Goal: Information Seeking & Learning: Compare options

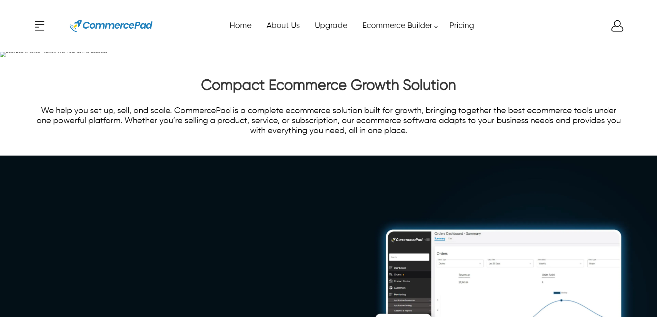
click at [612, 29] on icon "Enter to Open SignUp and Register OverLay" at bounding box center [618, 25] width 12 height 11
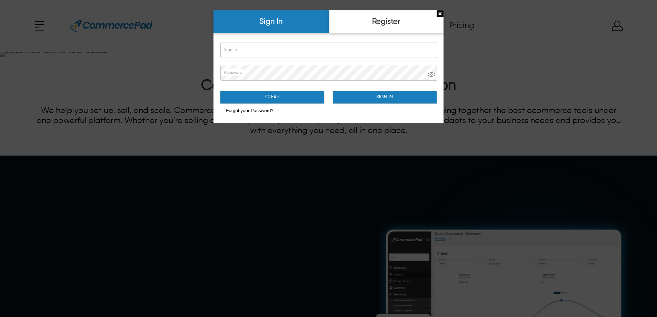
click at [555, 32] on div at bounding box center [328, 158] width 657 height 317
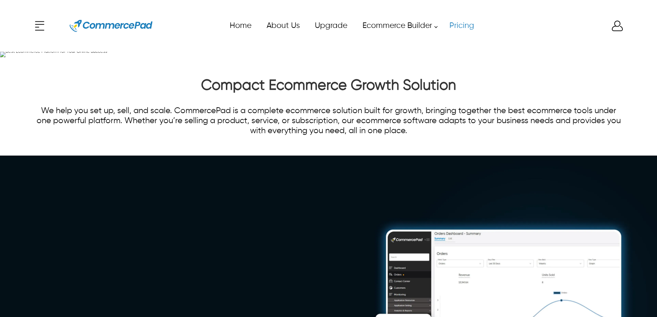
click at [456, 29] on link "Pricing" at bounding box center [462, 26] width 40 height 16
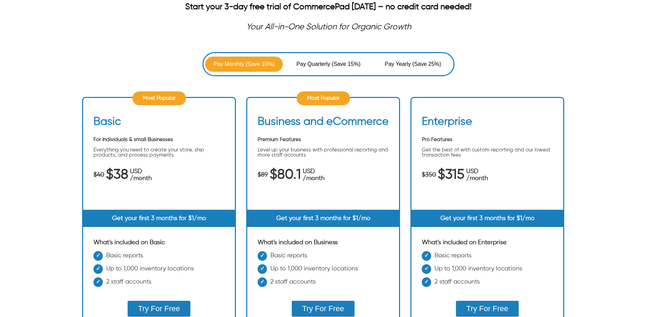
scroll to position [138, 0]
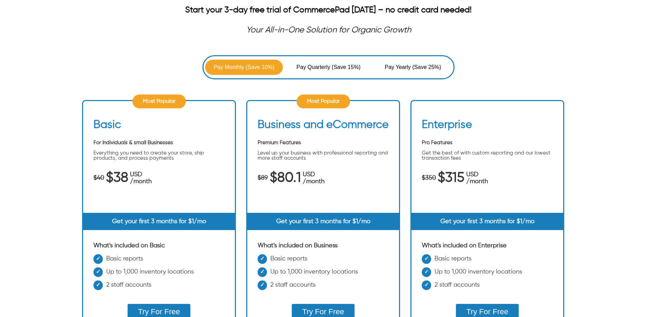
click at [347, 65] on span "(Save 15%)" at bounding box center [346, 67] width 29 height 8
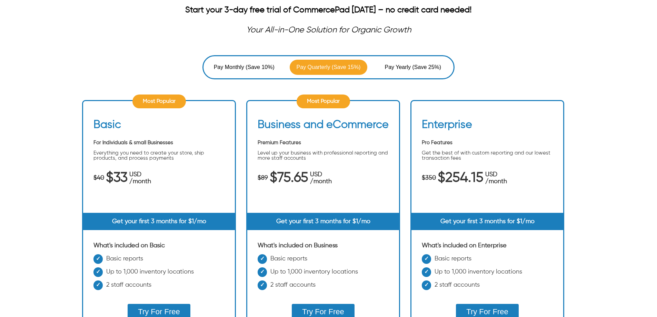
click at [431, 62] on button "Pay Yearly (Save 25%)" at bounding box center [413, 67] width 78 height 15
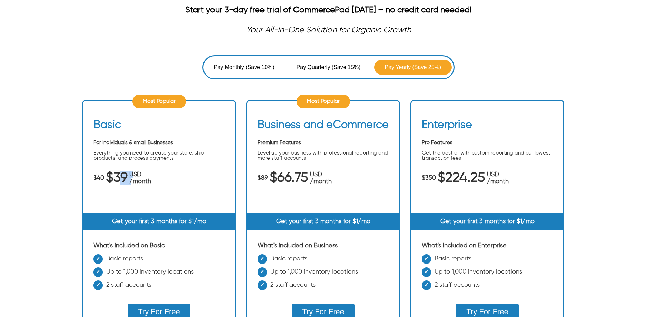
drag, startPoint x: 118, startPoint y: 175, endPoint x: 134, endPoint y: 177, distance: 16.3
click at [134, 177] on div "$40 $39 USD /month" at bounding box center [159, 178] width 131 height 14
drag, startPoint x: 164, startPoint y: 184, endPoint x: 158, endPoint y: 190, distance: 8.8
click at [164, 184] on div "$40 $39 USD /month" at bounding box center [159, 178] width 131 height 14
drag, startPoint x: 152, startPoint y: 174, endPoint x: 114, endPoint y: 182, distance: 39.1
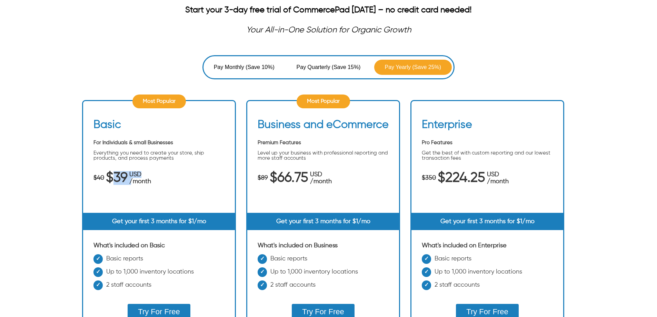
click at [114, 182] on div "$40 $39 USD /month" at bounding box center [159, 178] width 131 height 14
click at [148, 179] on span "/month" at bounding box center [140, 181] width 22 height 7
drag, startPoint x: 152, startPoint y: 183, endPoint x: 102, endPoint y: 178, distance: 50.3
click at [102, 178] on div "$40 $39 USD /month" at bounding box center [159, 178] width 131 height 14
click at [113, 180] on span "$39" at bounding box center [117, 178] width 22 height 7
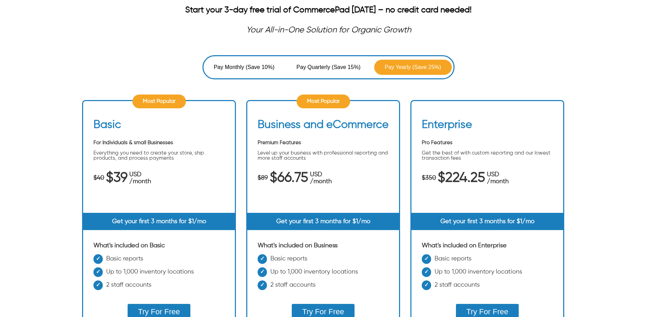
click at [254, 72] on button "Pay Monthly (Save 10%)" at bounding box center [244, 67] width 78 height 15
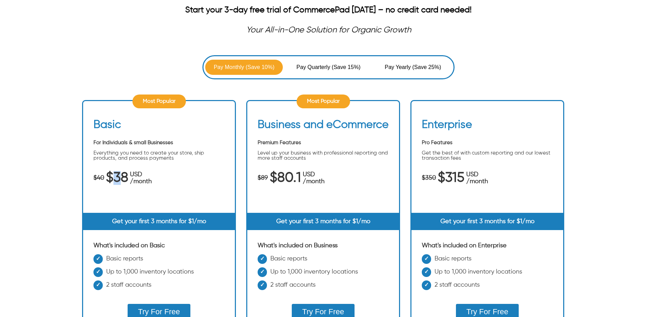
drag, startPoint x: 114, startPoint y: 180, endPoint x: 122, endPoint y: 179, distance: 8.7
click at [122, 179] on span "$38" at bounding box center [117, 178] width 22 height 7
click at [120, 182] on span "$38" at bounding box center [117, 178] width 22 height 7
drag, startPoint x: 341, startPoint y: 64, endPoint x: 310, endPoint y: 86, distance: 38.1
click at [341, 64] on span "(Save 15%)" at bounding box center [346, 67] width 29 height 8
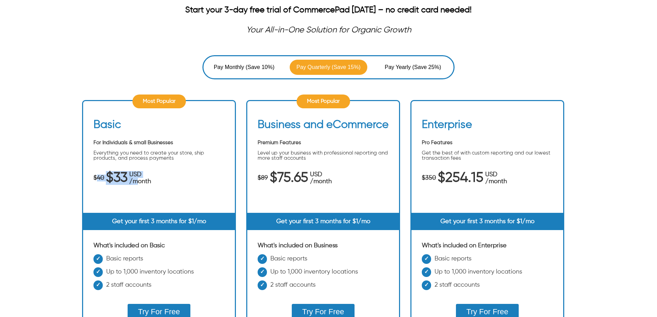
drag, startPoint x: 134, startPoint y: 179, endPoint x: 97, endPoint y: 178, distance: 36.6
click at [97, 178] on div "$40 $33 USD /month" at bounding box center [159, 178] width 131 height 14
click at [435, 68] on span "(Save 25%)" at bounding box center [427, 67] width 29 height 8
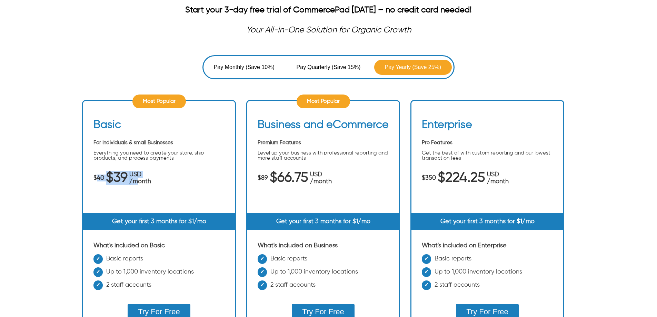
click at [133, 180] on span "/month" at bounding box center [140, 181] width 22 height 7
drag, startPoint x: 126, startPoint y: 181, endPoint x: 100, endPoint y: 180, distance: 25.9
click at [100, 180] on div "$40 $39 USD /month" at bounding box center [159, 178] width 131 height 14
click at [618, 75] on div "Pay Monthly (Save 10%) Pay Quarterly (Save 15%) Pay Yearly (Save 25%) Most Popu…" at bounding box center [328, 223] width 657 height 336
click at [331, 68] on span "Pay Quarterly" at bounding box center [314, 67] width 35 height 8
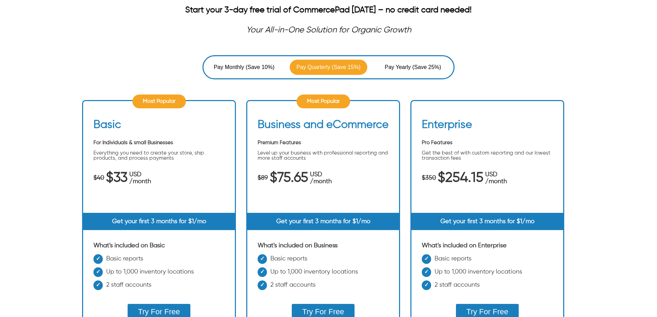
click at [266, 64] on span "(Save 10%)" at bounding box center [260, 67] width 29 height 8
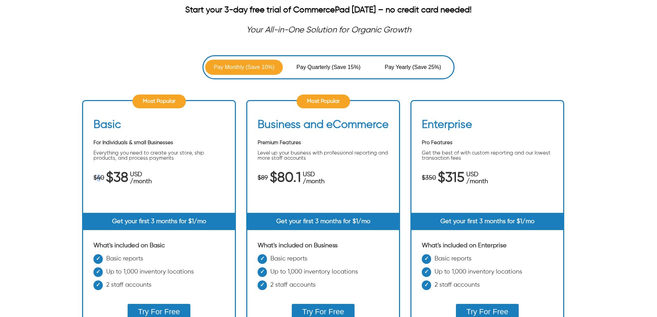
drag, startPoint x: 97, startPoint y: 179, endPoint x: 102, endPoint y: 179, distance: 5.6
click at [102, 179] on span "$40" at bounding box center [99, 178] width 11 height 7
drag, startPoint x: 127, startPoint y: 179, endPoint x: 105, endPoint y: 182, distance: 22.3
click at [105, 182] on div "$40 $38 USD /month" at bounding box center [159, 178] width 131 height 14
click at [345, 75] on button "Pay Quarterly (Save 15%)" at bounding box center [329, 67] width 78 height 15
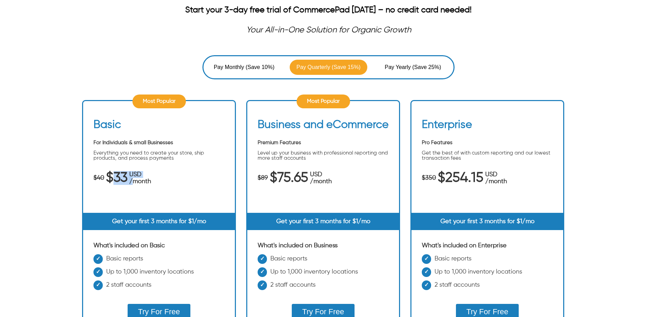
drag, startPoint x: 134, startPoint y: 183, endPoint x: 114, endPoint y: 181, distance: 20.1
click at [114, 181] on div "$40 $33 USD /month" at bounding box center [159, 178] width 131 height 14
click at [164, 177] on div "$40 $33 USD /month" at bounding box center [159, 178] width 131 height 14
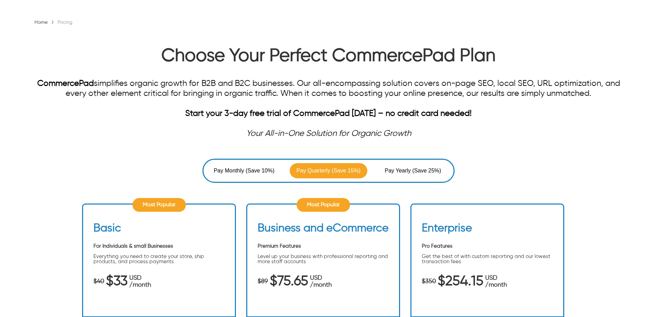
scroll to position [0, 0]
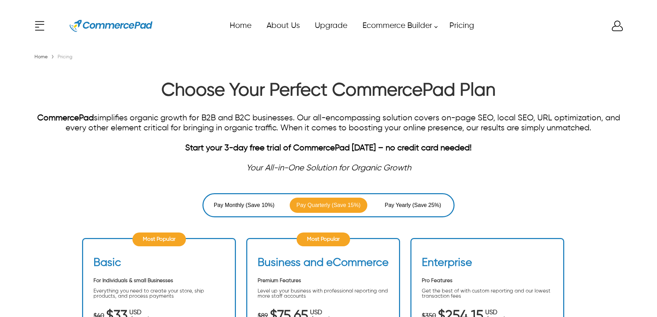
click at [623, 28] on icon "Enter to Open SignUp and Register OverLay" at bounding box center [618, 26] width 14 height 14
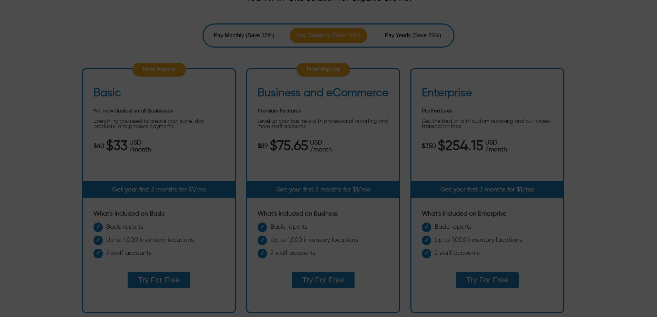
scroll to position [173, 0]
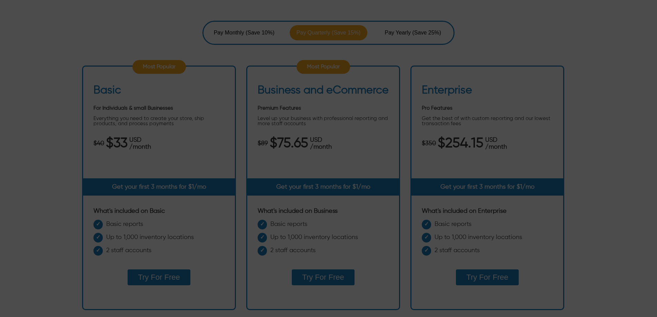
click at [563, 93] on div at bounding box center [328, 158] width 657 height 317
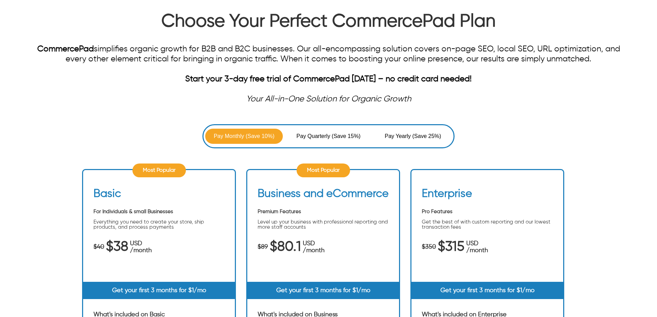
scroll to position [0, 0]
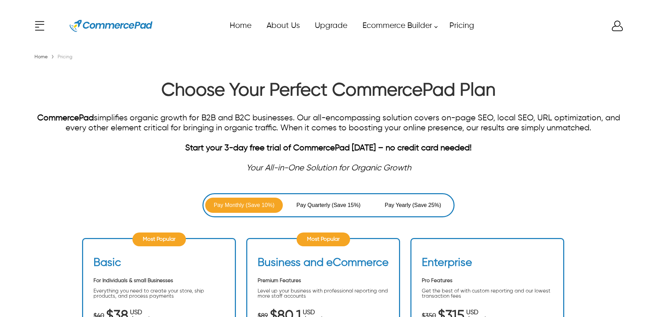
click at [616, 26] on icon "Enter to Open SignUp and Register OverLay" at bounding box center [617, 26] width 11 height 10
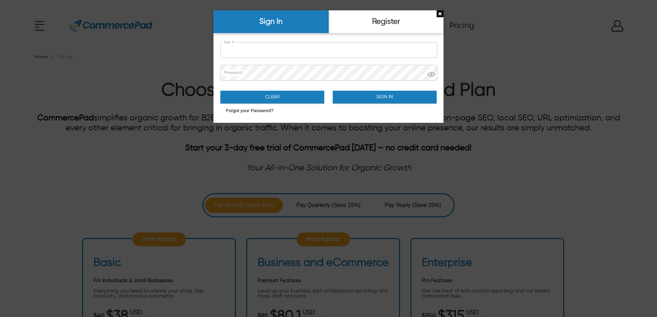
type input "**********"
click at [398, 101] on button "Sign In" at bounding box center [385, 97] width 104 height 13
click at [397, 98] on button "Sign In" at bounding box center [385, 97] width 104 height 13
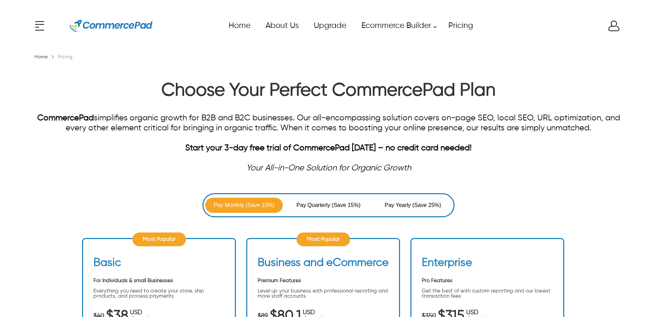
click at [612, 25] on div "x Upgrade eCommerce Builder Partners Pricing About us Contact us Follow us Home…" at bounding box center [329, 25] width 592 height 31
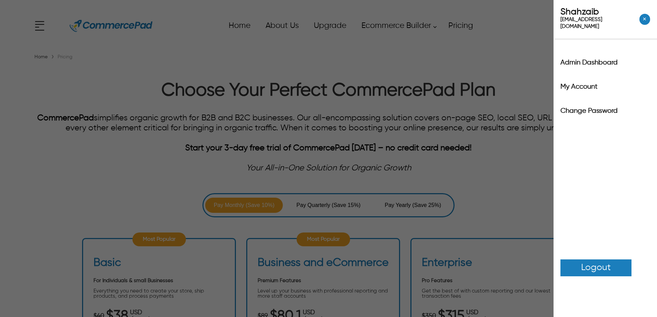
click at [593, 59] on label "Admin Dashboard" at bounding box center [606, 62] width 90 height 7
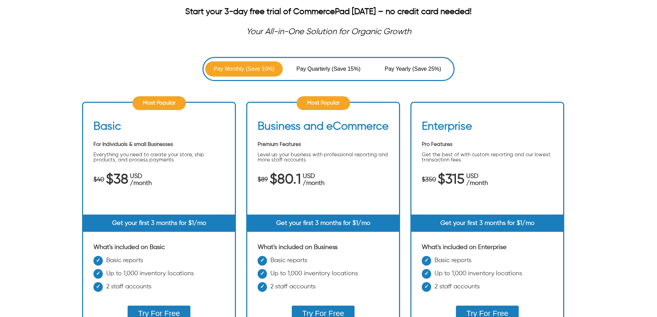
scroll to position [138, 0]
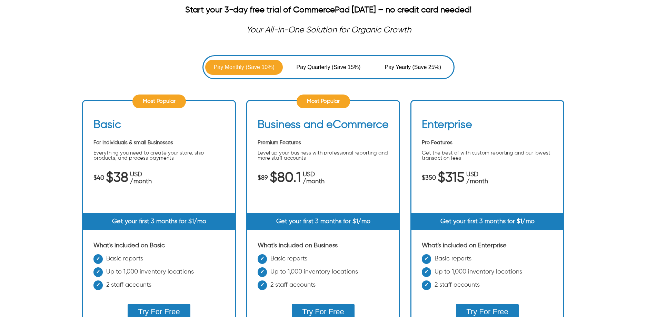
click at [516, 99] on ul "Most Popular Basic For Individuals & small Businesses Everything you need to cr…" at bounding box center [328, 228] width 493 height 276
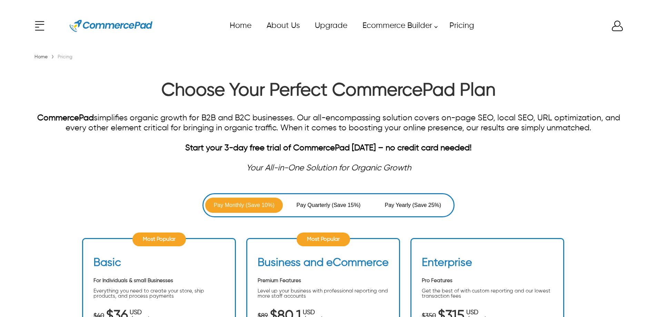
scroll to position [135, 0]
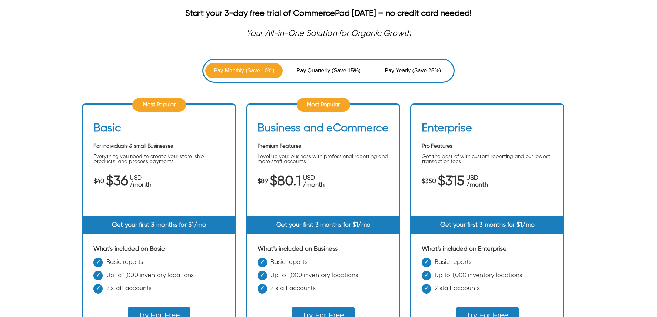
drag, startPoint x: 117, startPoint y: 183, endPoint x: 113, endPoint y: 183, distance: 4.1
click at [113, 183] on span "$36" at bounding box center [117, 181] width 22 height 7
click at [354, 67] on span "(Save 15%)" at bounding box center [346, 71] width 29 height 8
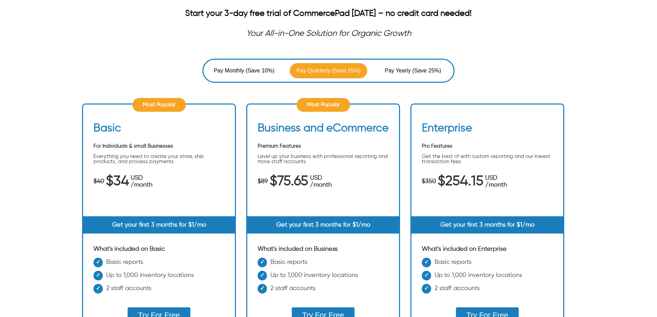
click at [444, 74] on span "Pay Yearly (Save 25%)" at bounding box center [413, 71] width 71 height 8
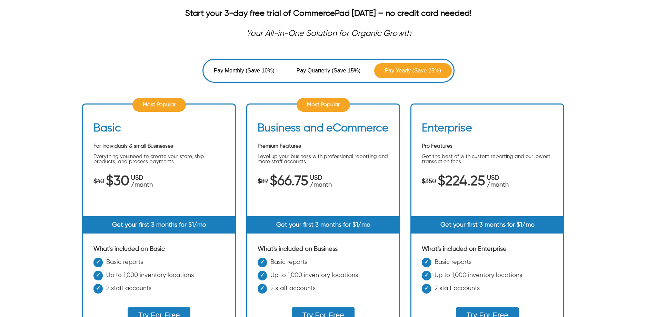
click at [537, 24] on div "Start your 3-day free trial of CommercePad [DATE] – no credit card needed!" at bounding box center [329, 19] width 592 height 20
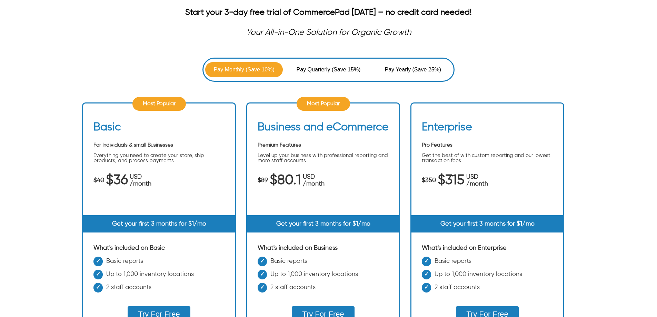
scroll to position [135, 0]
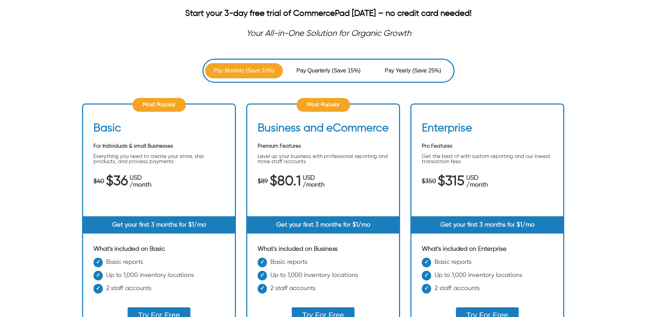
click at [299, 185] on span "$80.1" at bounding box center [285, 181] width 31 height 7
click at [346, 66] on button "Pay Quarterly (Save 15%)" at bounding box center [329, 70] width 78 height 15
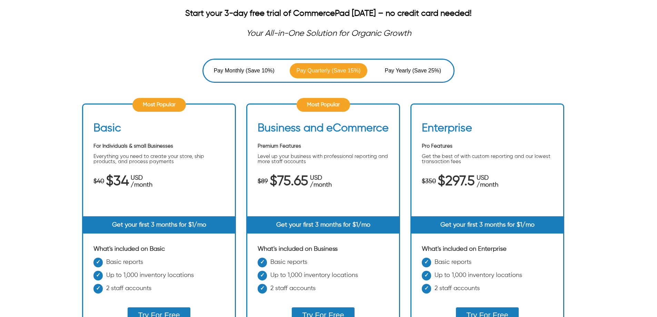
click at [419, 72] on span "(Save 25%)" at bounding box center [427, 71] width 29 height 8
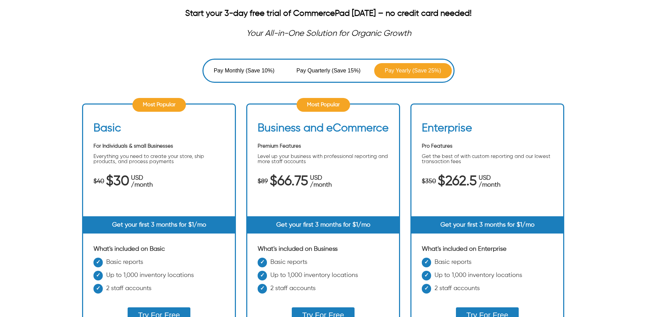
click at [330, 74] on span "Pay Quarterly" at bounding box center [314, 71] width 35 height 8
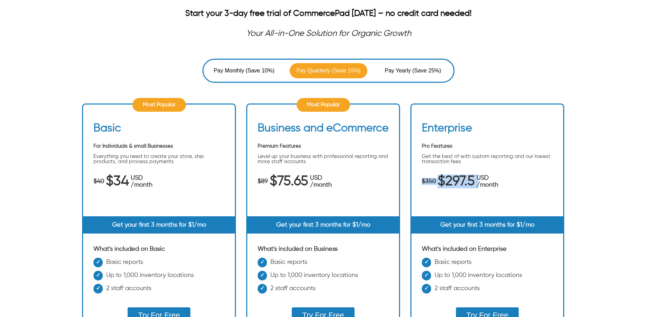
drag, startPoint x: 478, startPoint y: 179, endPoint x: 382, endPoint y: 182, distance: 96.6
click at [382, 182] on ul "Most Popular Basic For Individuals & small Businesses Everything you need to cr…" at bounding box center [328, 231] width 493 height 276
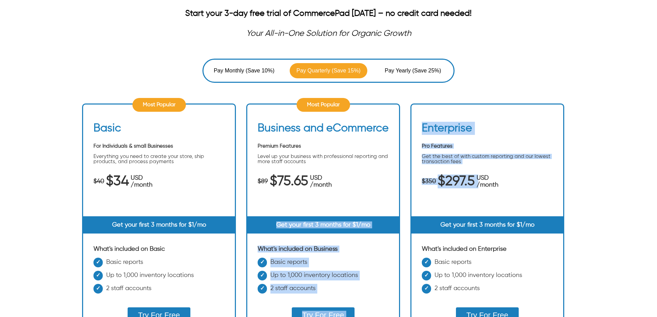
click at [477, 178] on span "USD" at bounding box center [488, 178] width 22 height 7
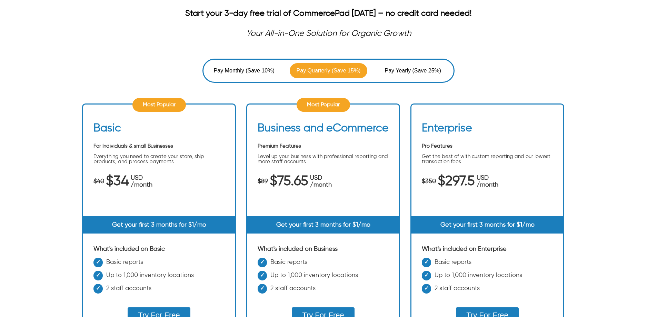
click at [483, 185] on span "/month" at bounding box center [488, 185] width 22 height 7
drag, startPoint x: 501, startPoint y: 184, endPoint x: 444, endPoint y: 170, distance: 58.8
click at [444, 170] on div "Enterprise Pro Features Get the best of with custom reporting and our lowest tr…" at bounding box center [488, 169] width 152 height 95
click at [527, 176] on div "$350 $297.5 USD /month" at bounding box center [487, 182] width 131 height 14
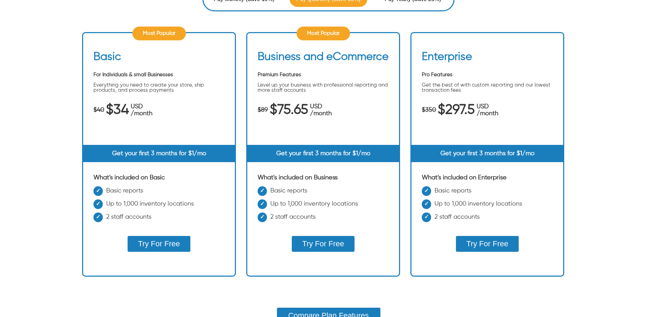
scroll to position [204, 0]
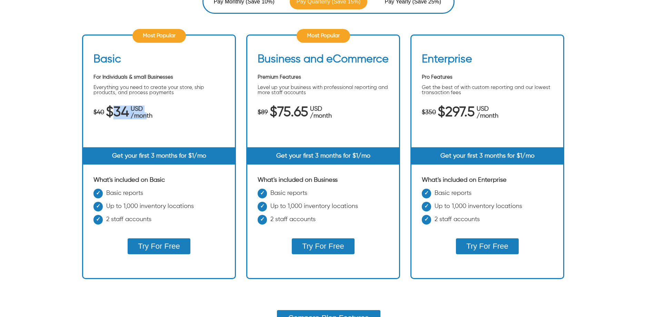
drag, startPoint x: 148, startPoint y: 117, endPoint x: 111, endPoint y: 110, distance: 37.2
click at [111, 110] on div "$40 $34 USD /month" at bounding box center [159, 113] width 131 height 14
drag, startPoint x: 339, startPoint y: 110, endPoint x: 304, endPoint y: 102, distance: 35.6
click at [304, 102] on div "Business and eCommerce Premium Features Level up your business with professiona…" at bounding box center [323, 100] width 152 height 95
drag, startPoint x: 333, startPoint y: 116, endPoint x: 260, endPoint y: 109, distance: 72.8
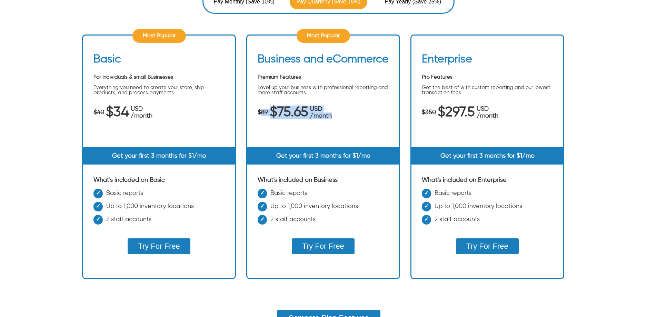
click at [260, 109] on div "$89 $75.65 USD /month" at bounding box center [323, 113] width 131 height 14
